Goal: Find specific page/section: Find specific page/section

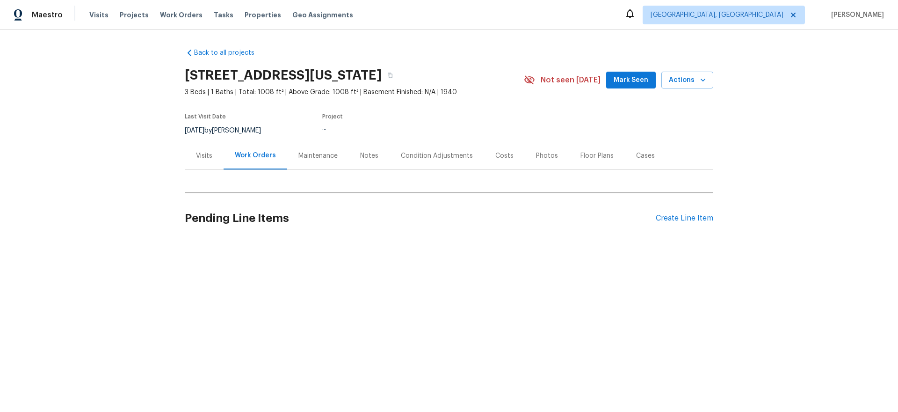
drag, startPoint x: 174, startPoint y: 15, endPoint x: 189, endPoint y: 2, distance: 19.9
click at [176, 14] on span "Work Orders" at bounding box center [181, 14] width 43 height 9
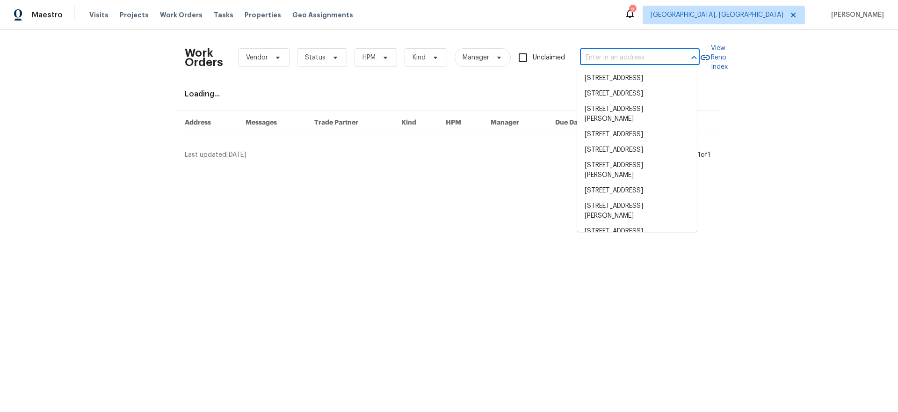
click at [651, 55] on input "text" at bounding box center [627, 58] width 94 height 14
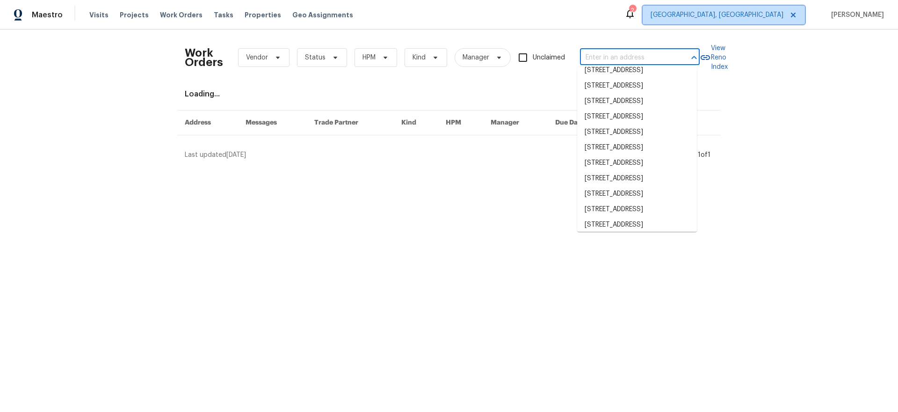
click at [759, 17] on span "[GEOGRAPHIC_DATA], [GEOGRAPHIC_DATA]" at bounding box center [716, 14] width 133 height 9
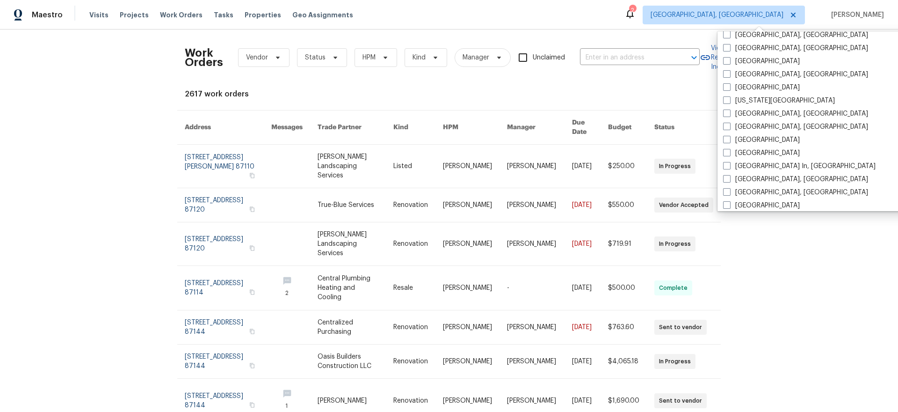
scroll to position [627, 0]
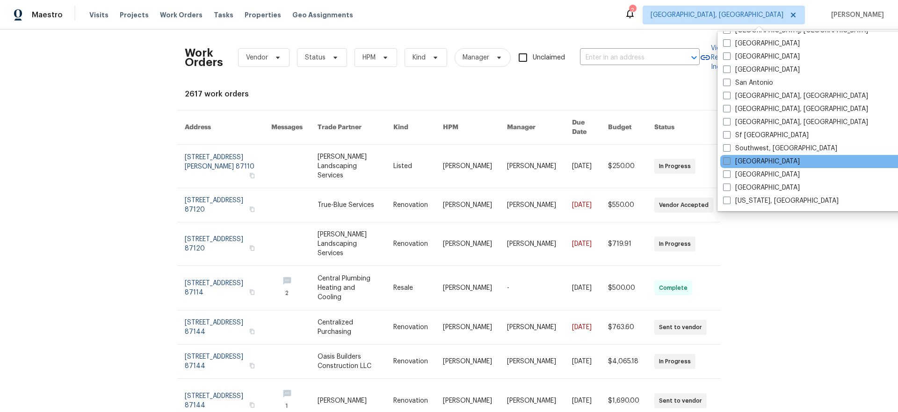
click at [729, 164] on span at bounding box center [726, 160] width 7 height 7
click at [729, 163] on input "[GEOGRAPHIC_DATA]" at bounding box center [726, 160] width 6 height 6
checkbox input "true"
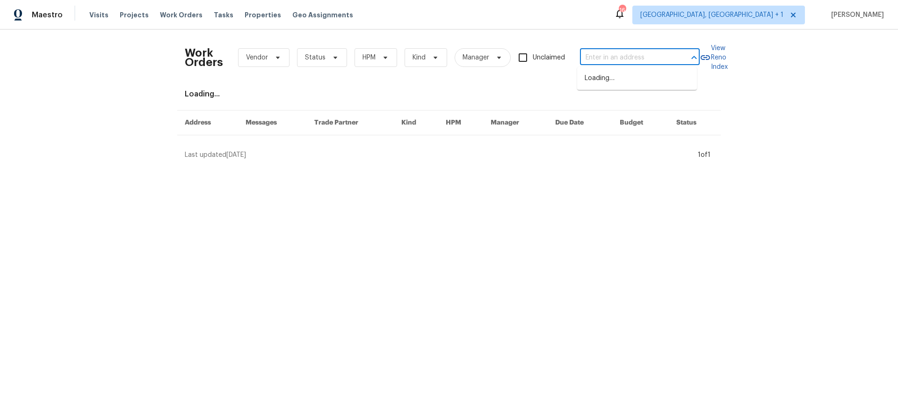
click at [622, 58] on input "text" at bounding box center [627, 58] width 94 height 14
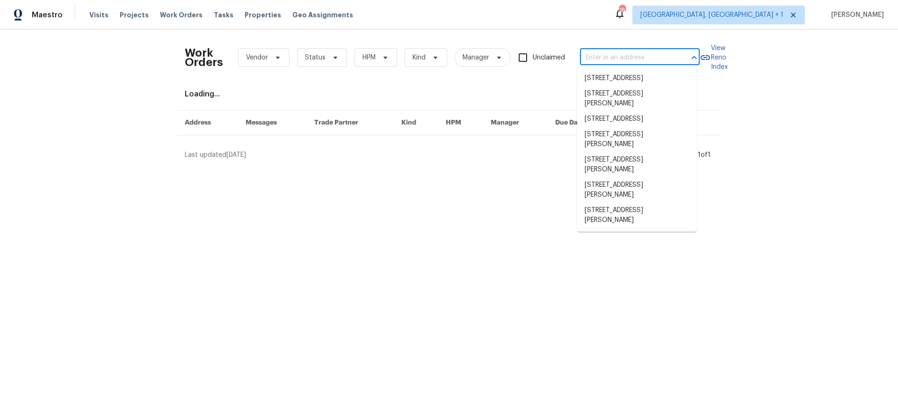
scroll to position [294, 0]
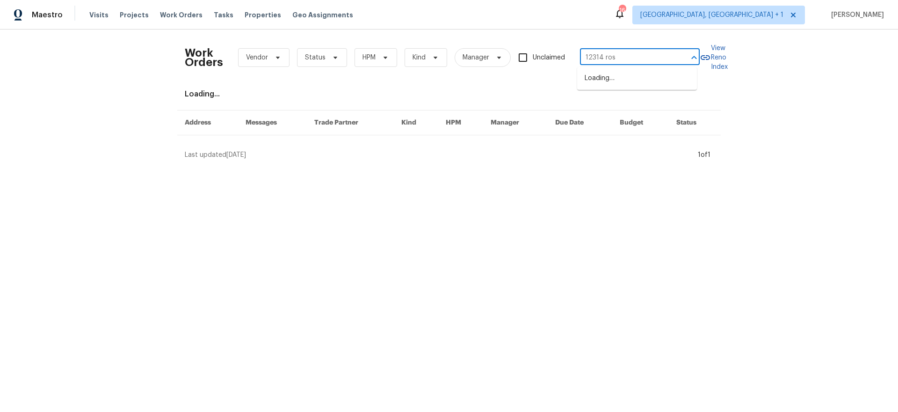
type input "12314 [PERSON_NAME]"
click at [614, 85] on li "[STREET_ADDRESS]" at bounding box center [637, 78] width 120 height 15
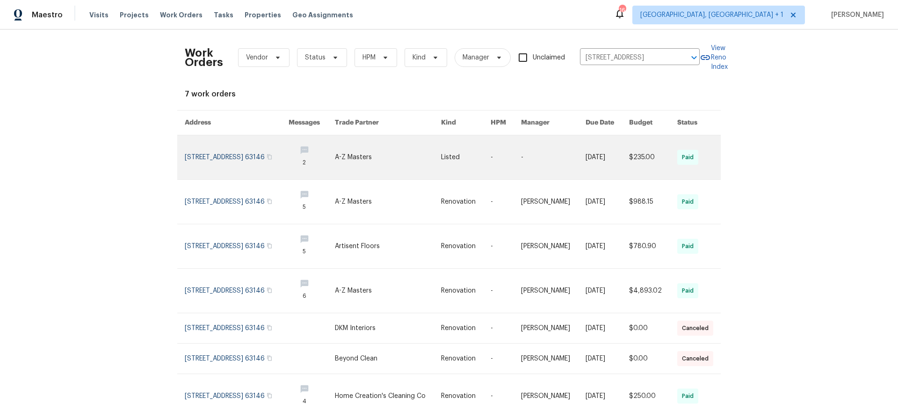
drag, startPoint x: 183, startPoint y: 133, endPoint x: 185, endPoint y: 139, distance: 6.7
click at [184, 136] on table "Address Messages Trade Partner Kind HPM Manager Due Date Budget Status [STREET_…" at bounding box center [448, 264] width 543 height 308
click at [193, 159] on link at bounding box center [237, 157] width 104 height 44
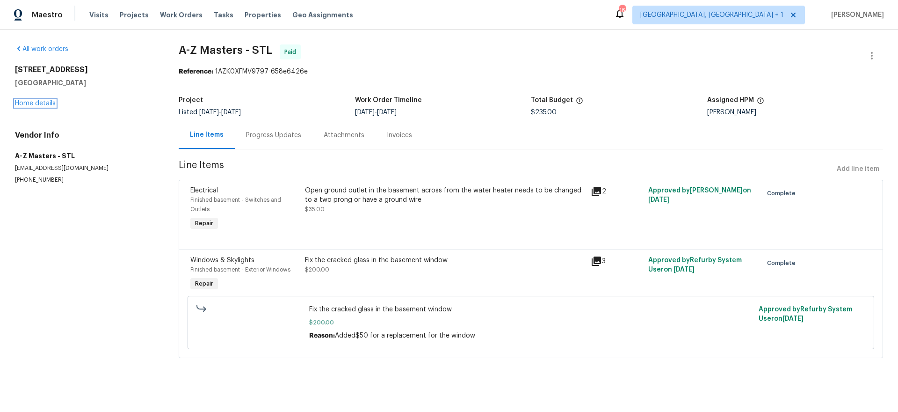
click at [41, 101] on link "Home details" at bounding box center [35, 103] width 41 height 7
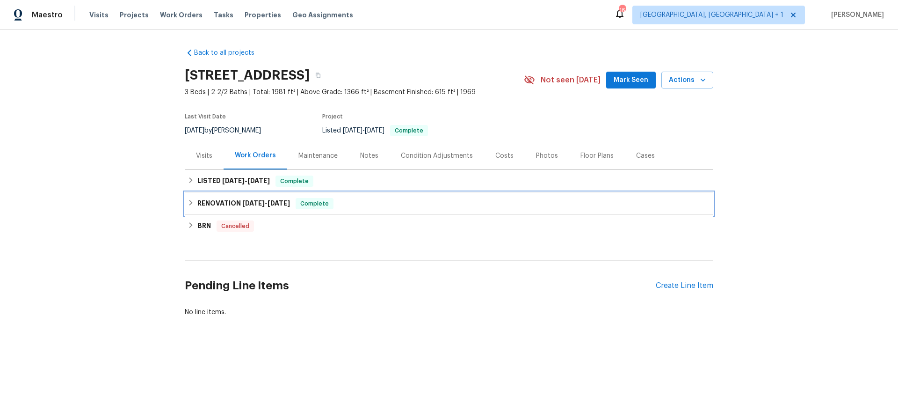
click at [246, 201] on span "[DATE]" at bounding box center [253, 203] width 22 height 7
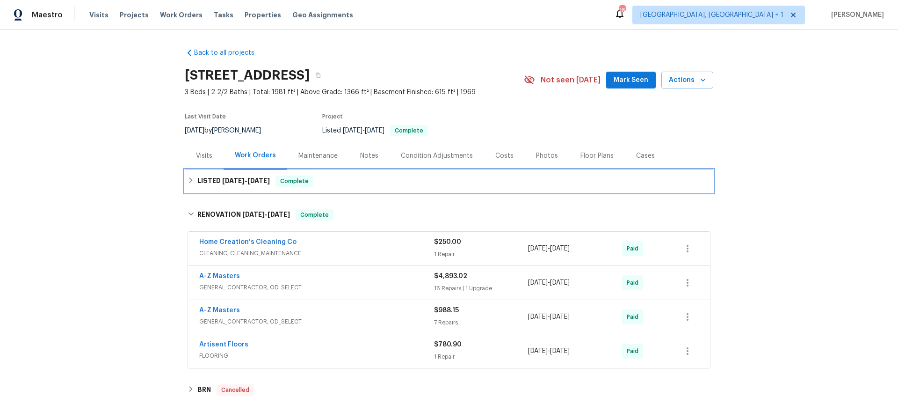
click at [243, 184] on h6 "LISTED [DATE] - [DATE]" at bounding box center [233, 180] width 72 height 11
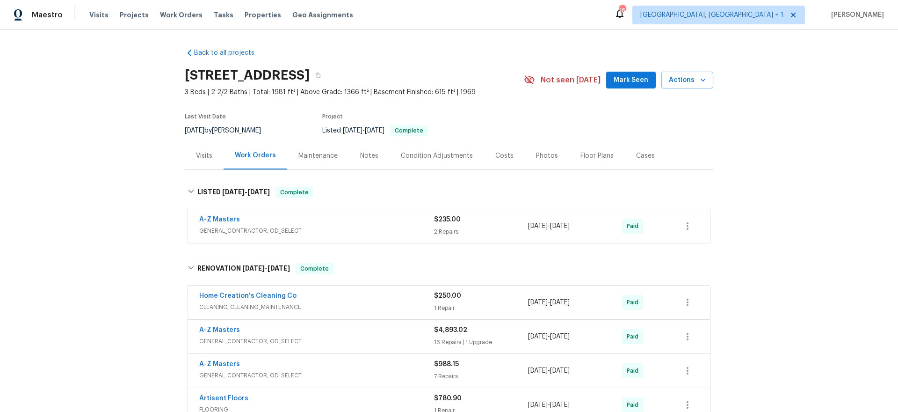
click at [377, 221] on div "A-Z Masters" at bounding box center [316, 220] width 235 height 11
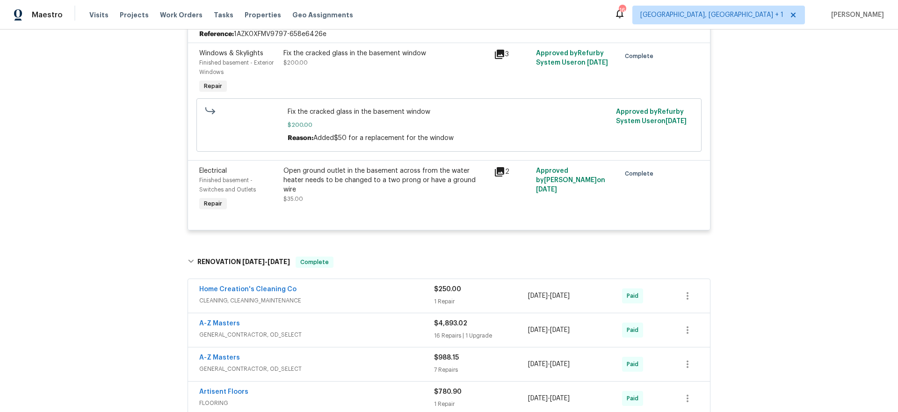
scroll to position [372, 0]
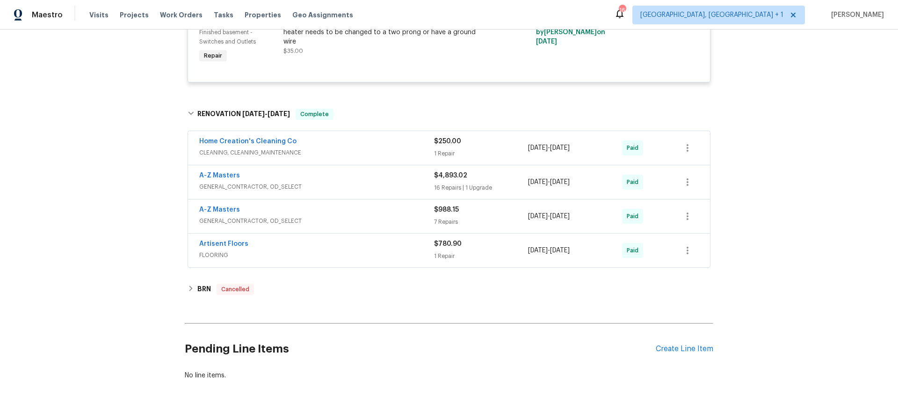
click at [305, 256] on span "FLOORING" at bounding box center [316, 254] width 235 height 9
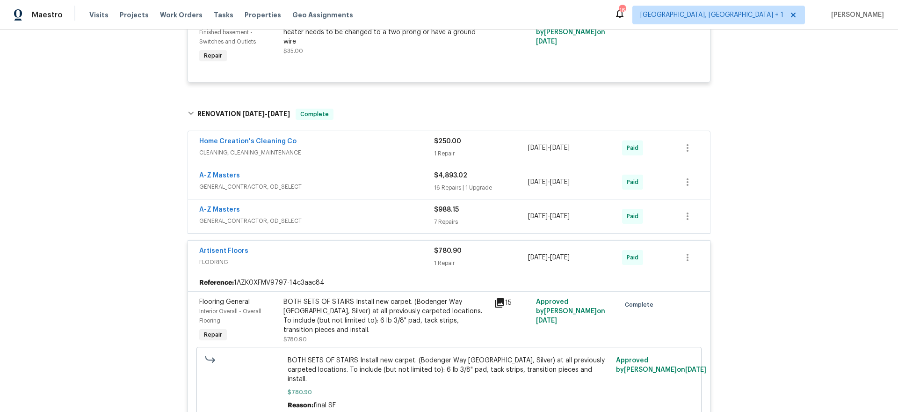
click at [335, 211] on div "A-Z Masters" at bounding box center [316, 210] width 235 height 11
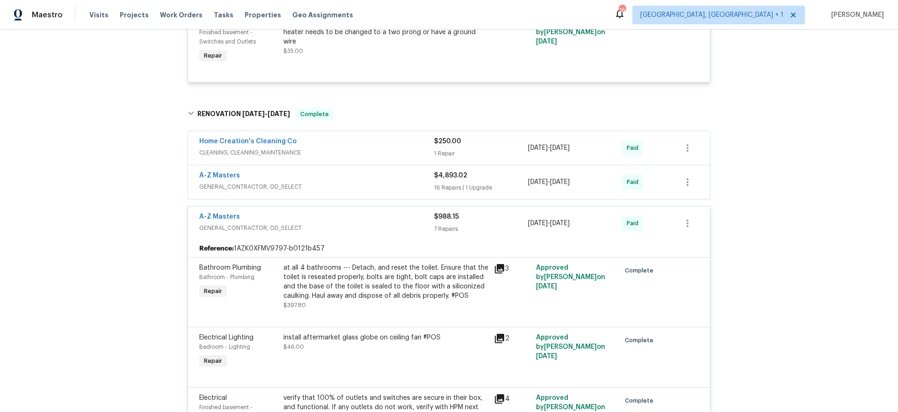
click at [365, 189] on span "GENERAL_CONTRACTOR, OD_SELECT" at bounding box center [316, 186] width 235 height 9
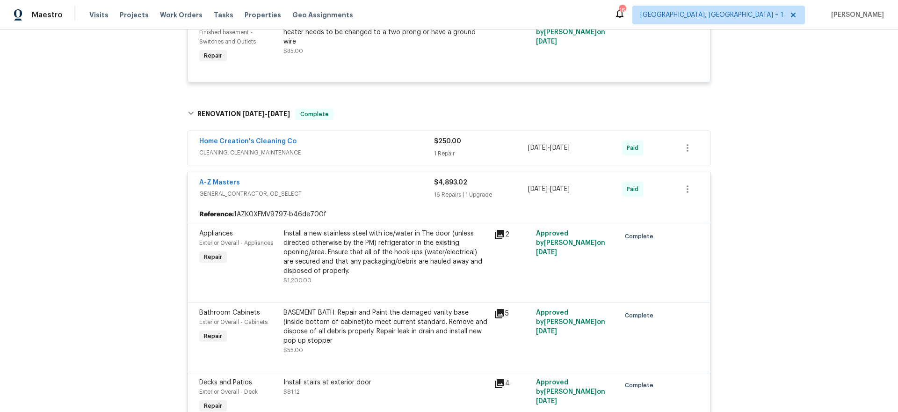
click at [361, 146] on div "Home Creation's Cleaning Co" at bounding box center [316, 142] width 235 height 11
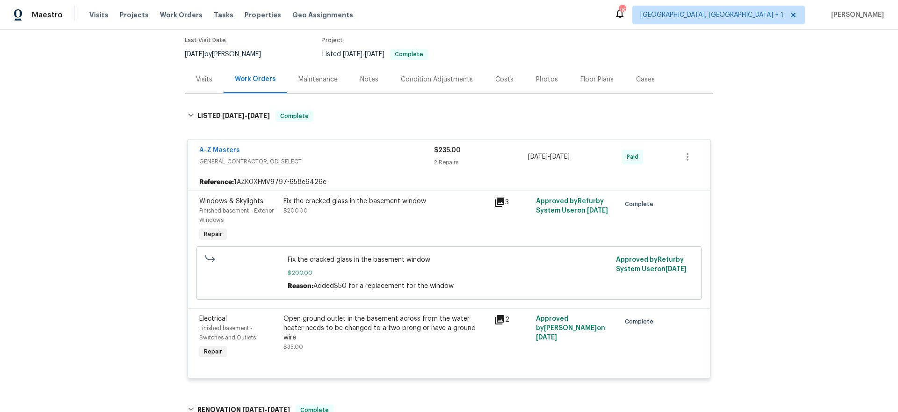
scroll to position [0, 0]
